Goal: Information Seeking & Learning: Learn about a topic

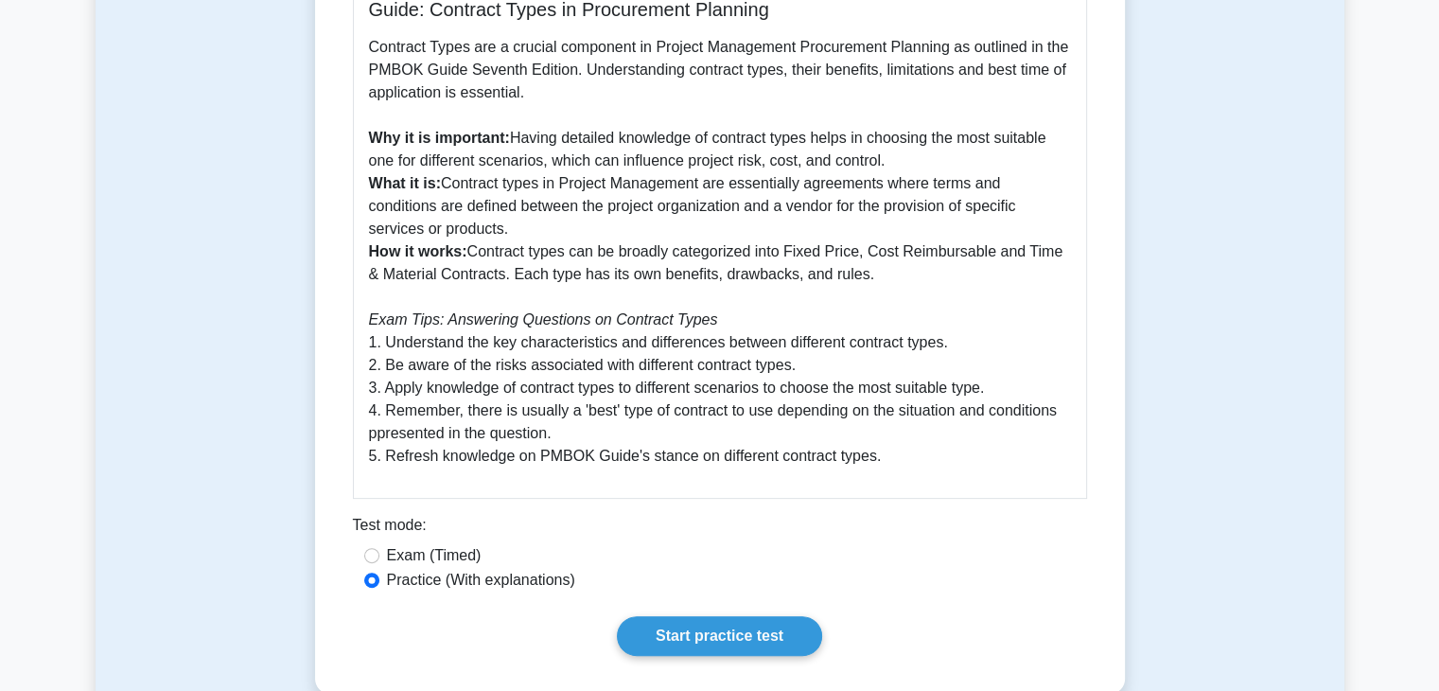
scroll to position [906, 0]
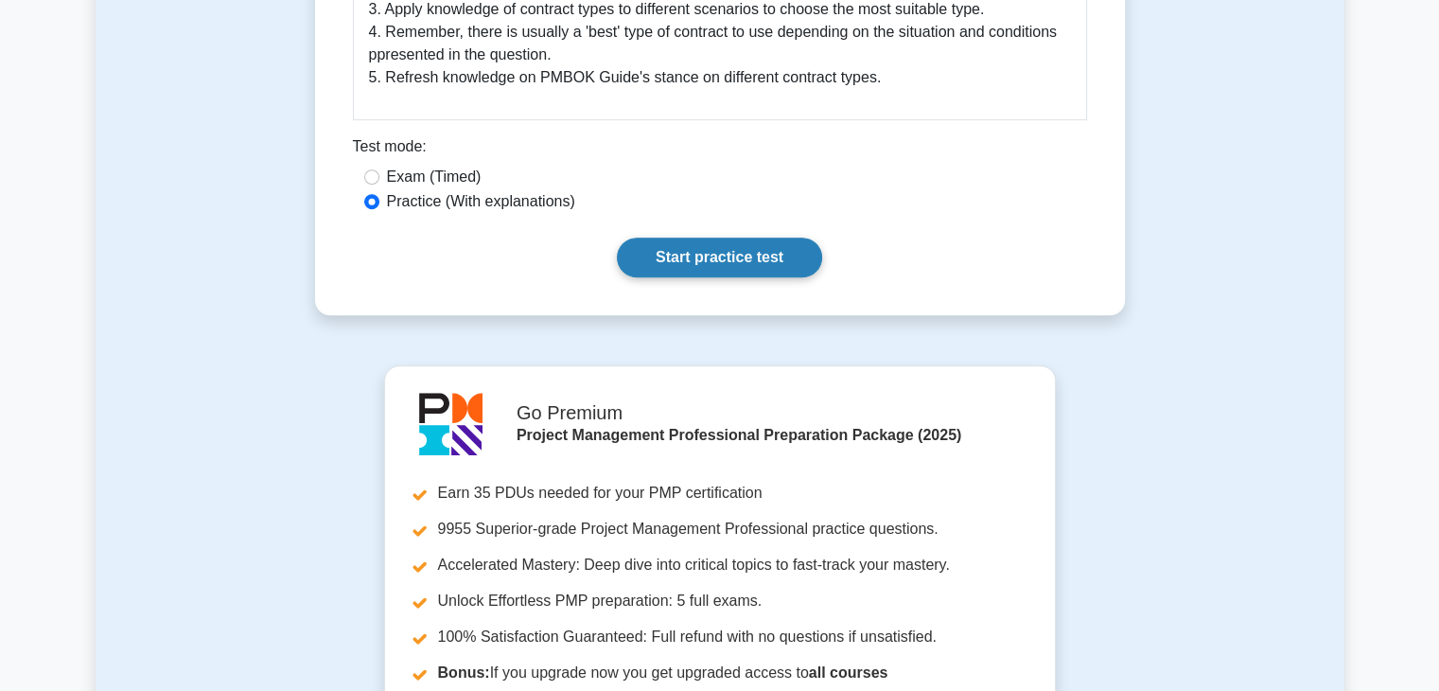
click at [766, 266] on link "Start practice test" at bounding box center [719, 257] width 205 height 40
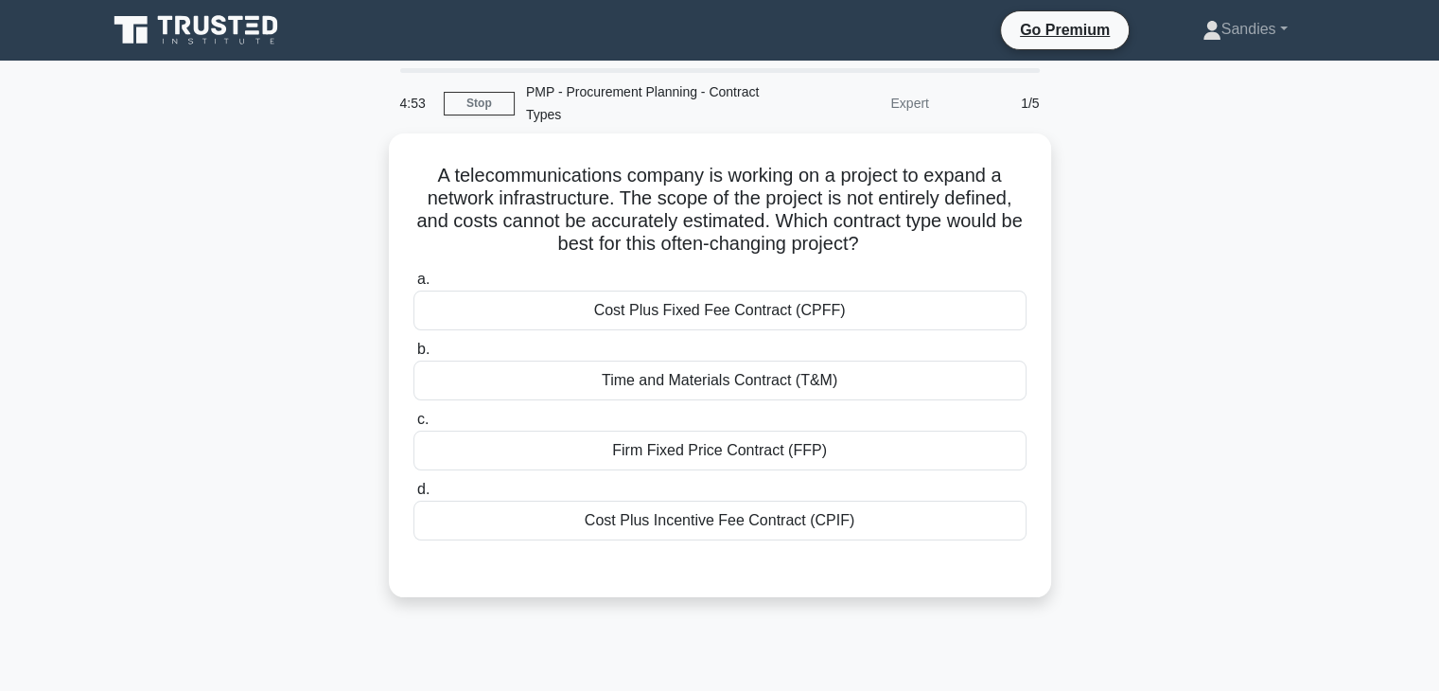
click at [1148, 255] on div "A telecommunications company is working on a project to expand a network infras…" at bounding box center [720, 376] width 1249 height 486
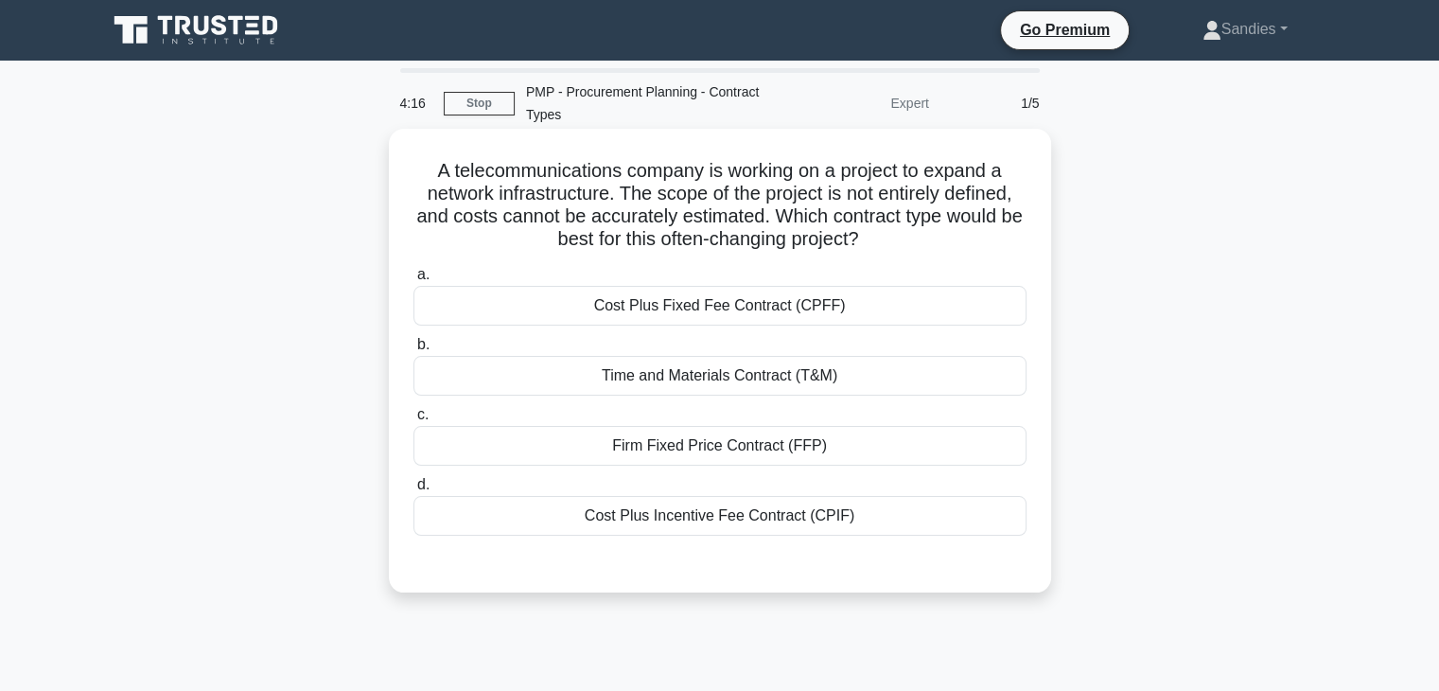
click at [710, 516] on div "Cost Plus Incentive Fee Contract (CPIF)" at bounding box center [719, 516] width 613 height 40
click at [413, 491] on input "d. Cost Plus Incentive Fee Contract (CPIF)" at bounding box center [413, 485] width 0 height 12
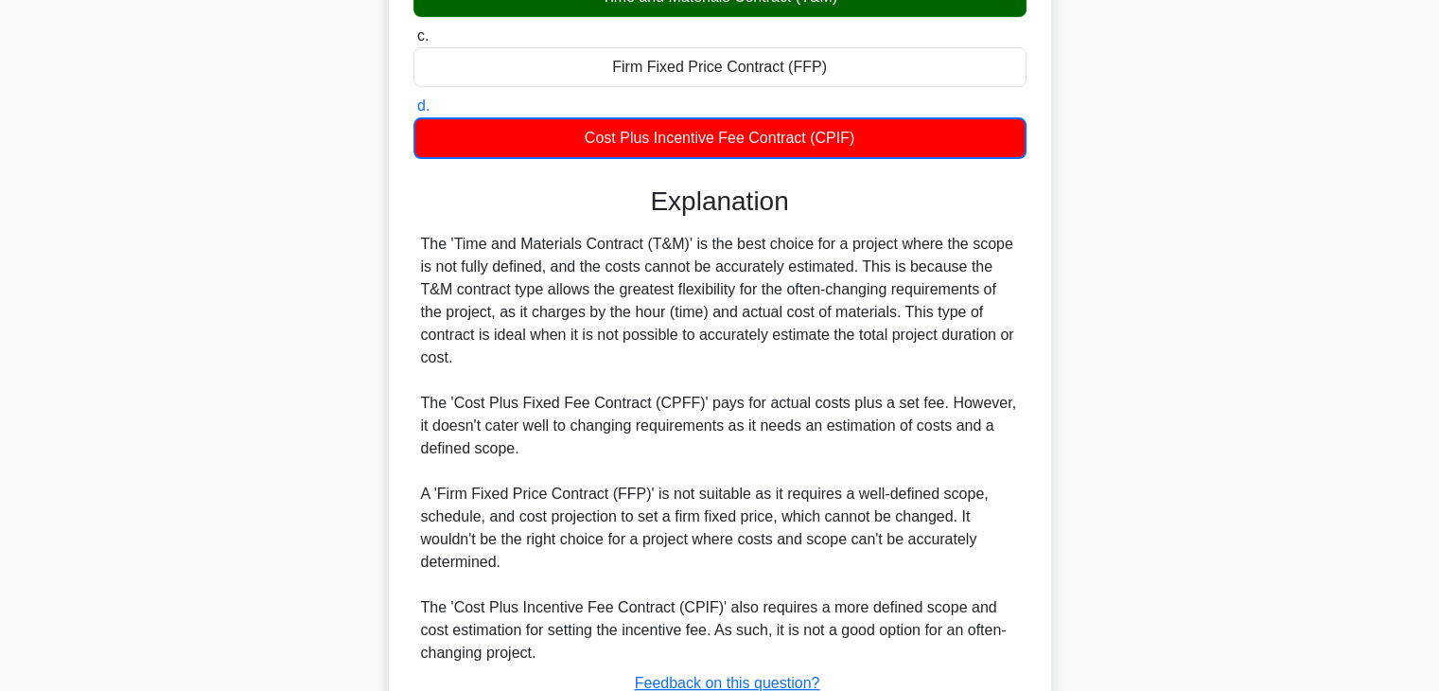
scroll to position [522, 0]
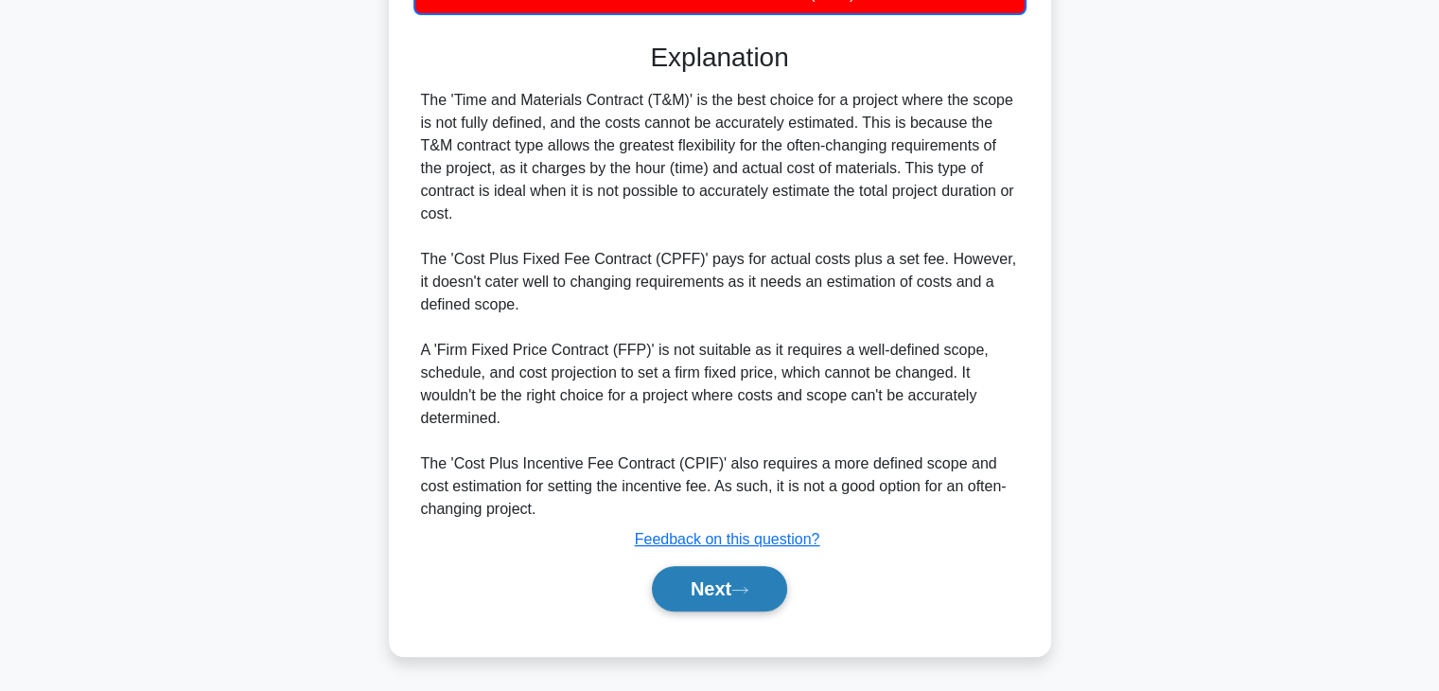
click at [701, 581] on button "Next" at bounding box center [719, 588] width 135 height 45
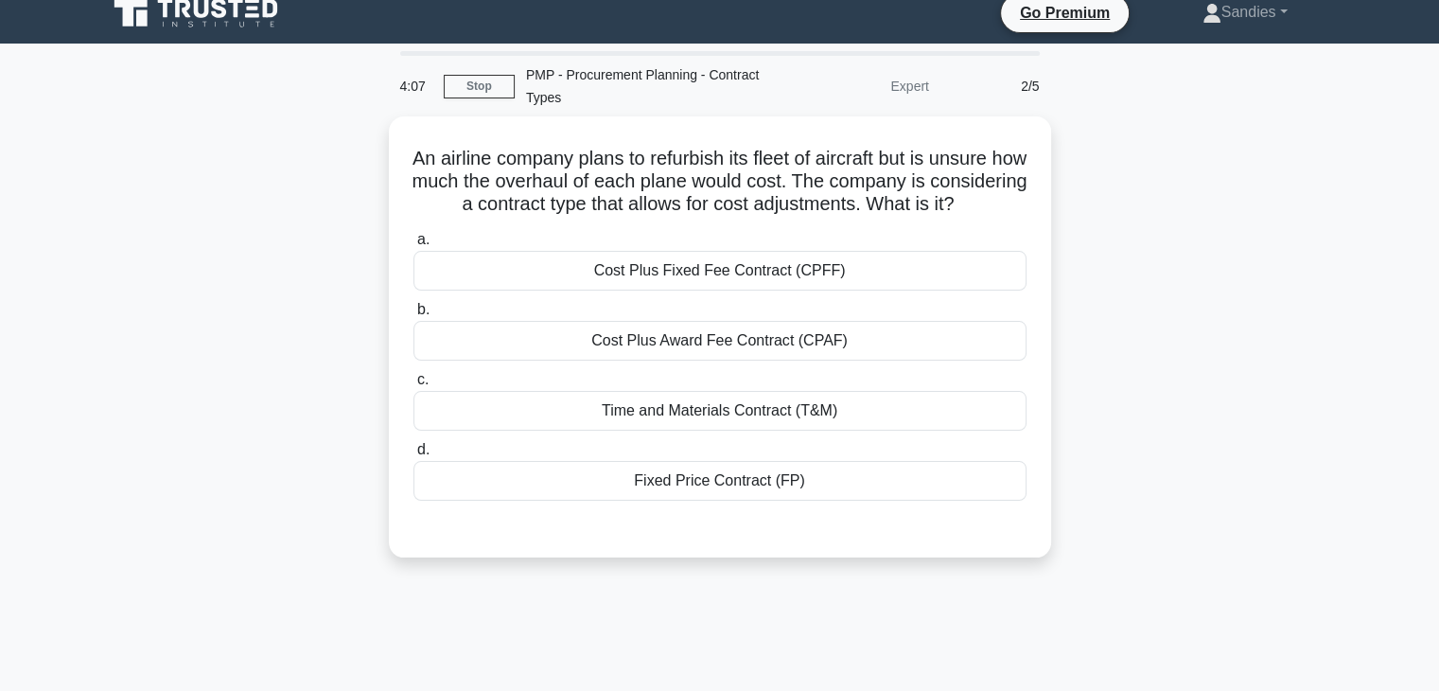
scroll to position [0, 0]
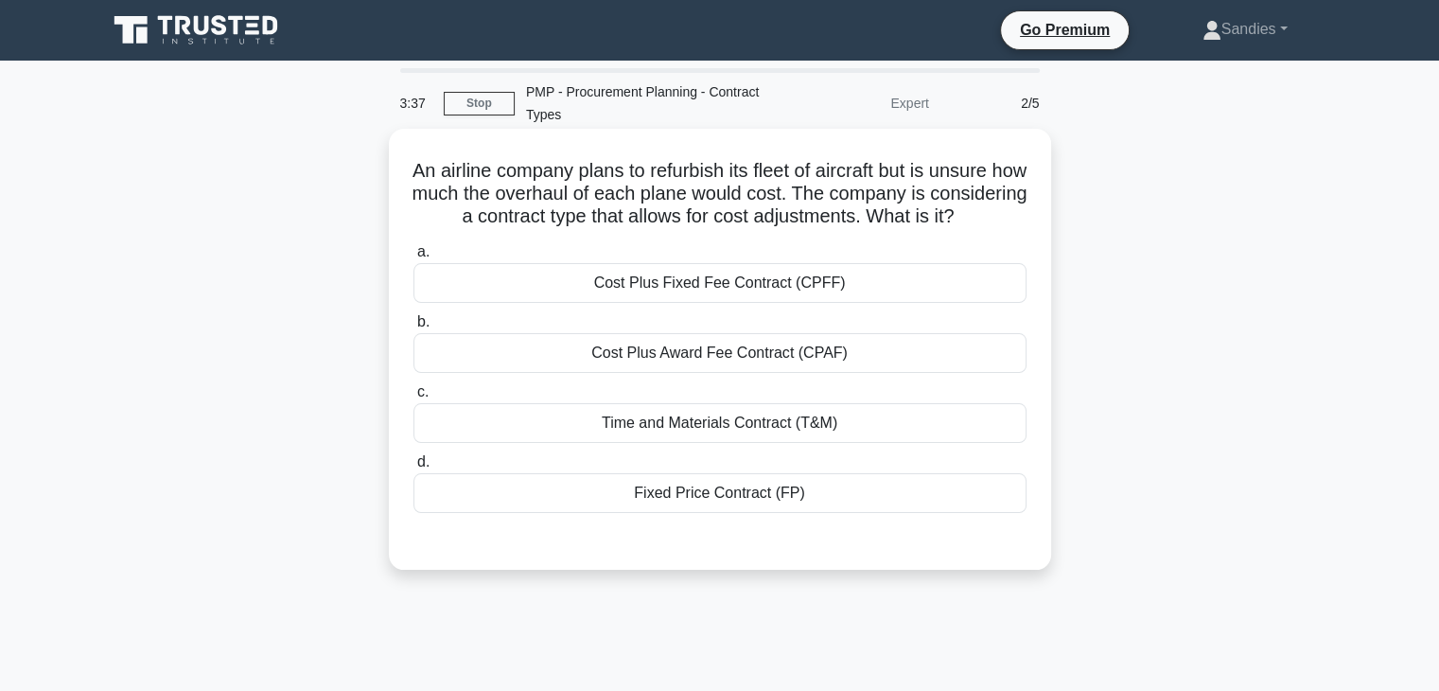
click at [731, 373] on div "Cost Plus Award Fee Contract (CPAF)" at bounding box center [719, 353] width 613 height 40
click at [413, 328] on input "b. Cost Plus Award Fee Contract (CPAF)" at bounding box center [413, 322] width 0 height 12
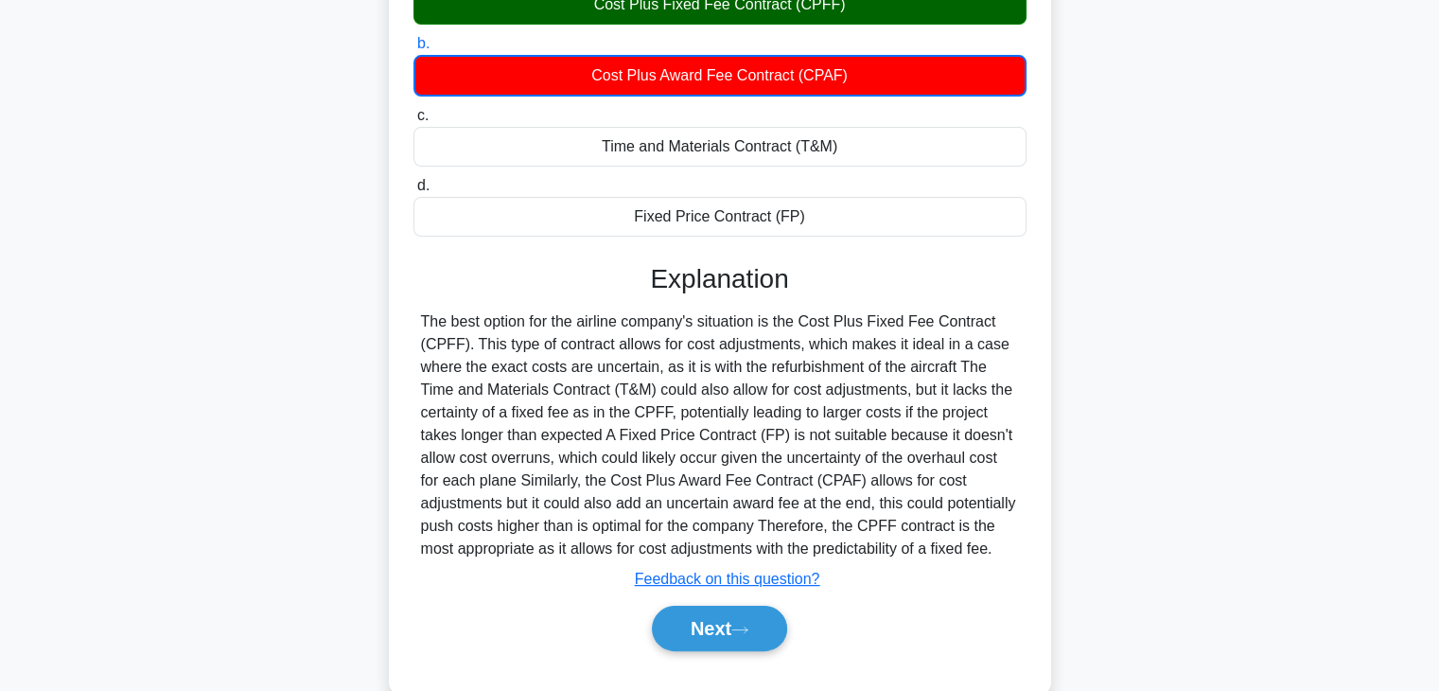
scroll to position [363, 0]
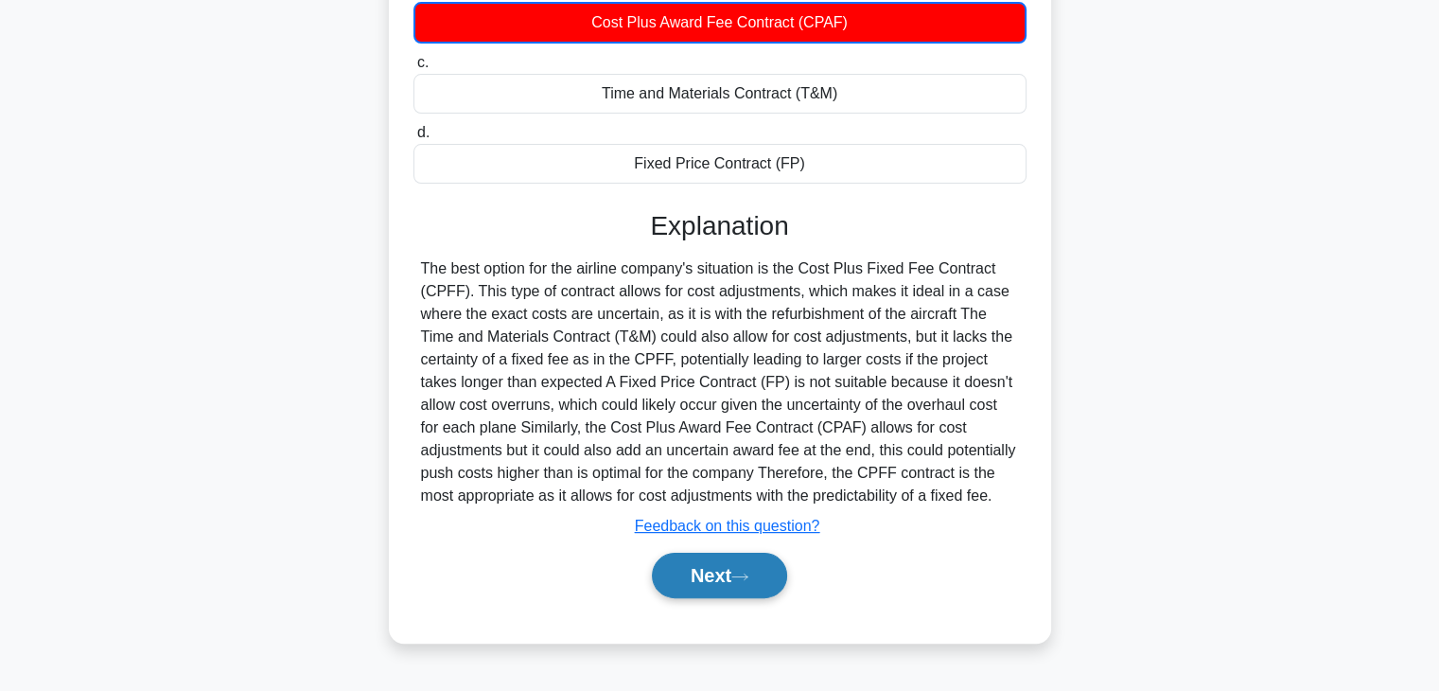
click at [708, 581] on button "Next" at bounding box center [719, 575] width 135 height 45
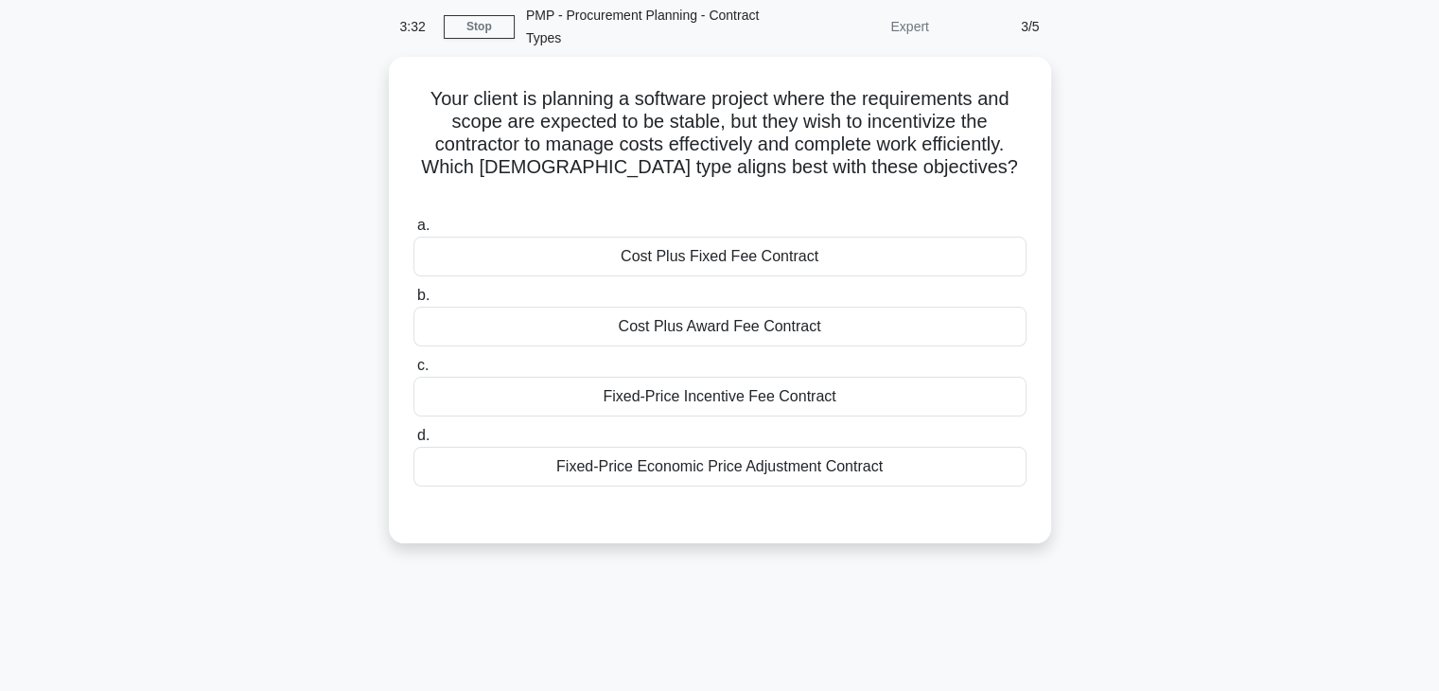
scroll to position [48, 0]
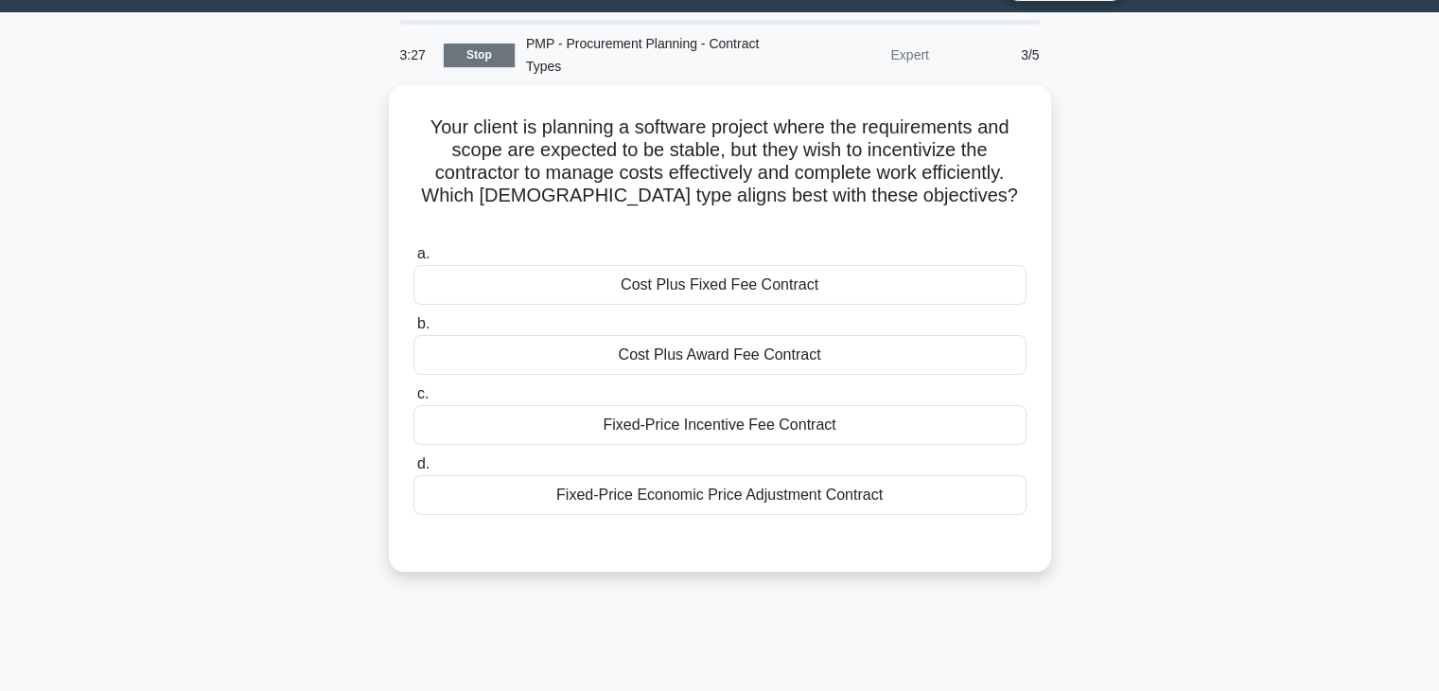
click at [490, 56] on link "Stop" at bounding box center [479, 56] width 71 height 24
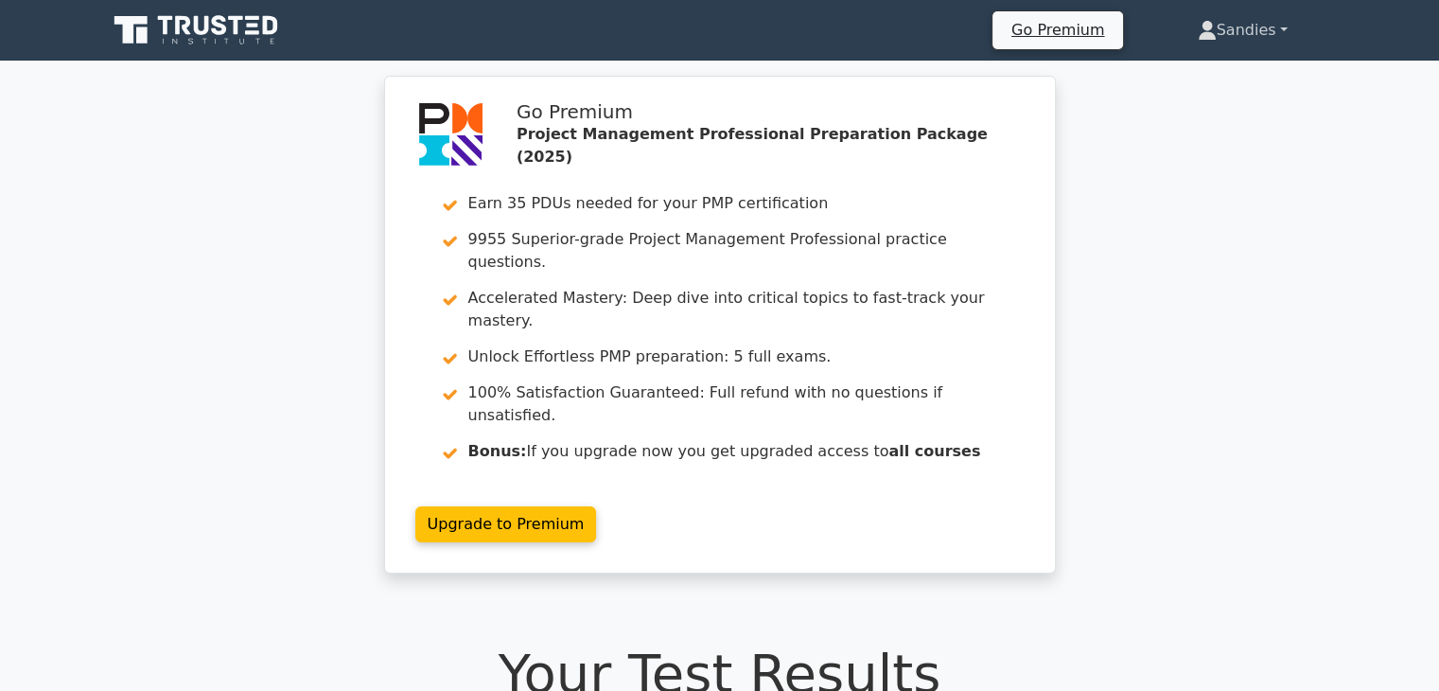
click at [1252, 26] on link "Sandies" at bounding box center [1242, 30] width 181 height 38
click at [1248, 62] on link "Profile" at bounding box center [1227, 75] width 149 height 30
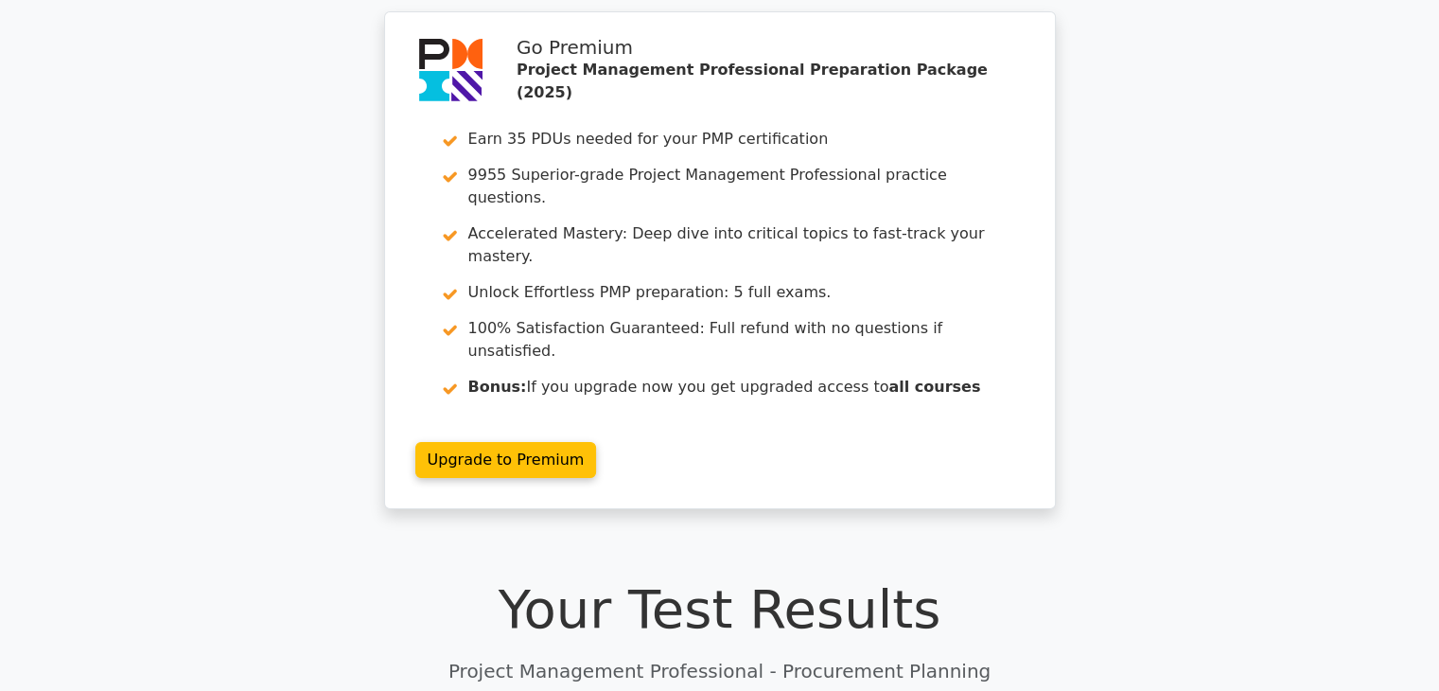
scroll to position [95, 0]
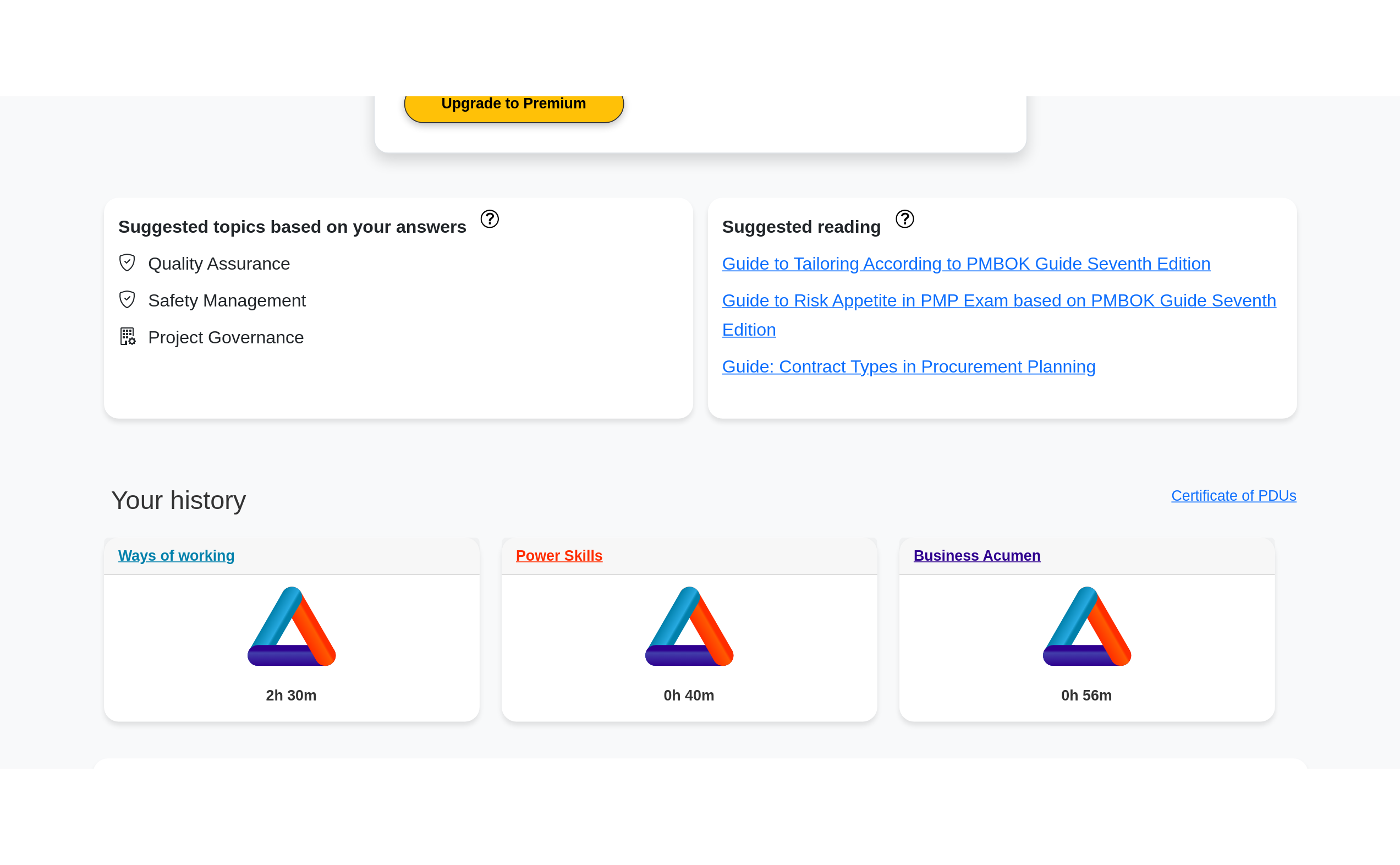
scroll to position [606, 0]
